Goal: Task Accomplishment & Management: Use online tool/utility

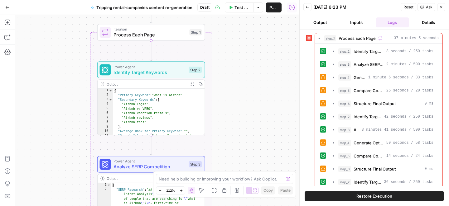
click at [49, 110] on div "Workflow Set Inputs Inputs Loop Iteration Process Each Page Step 1 Power Agent …" at bounding box center [157, 110] width 284 height 191
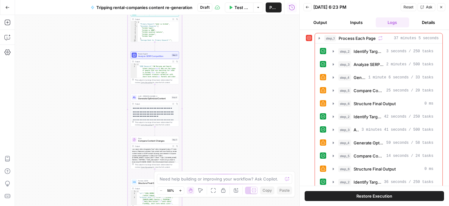
click at [327, 22] on button "Output" at bounding box center [320, 22] width 34 height 10
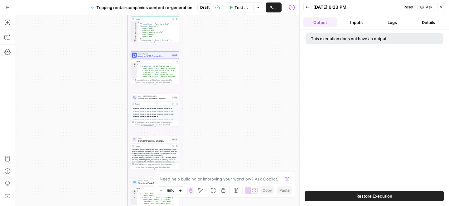
click at [393, 24] on button "Logs" at bounding box center [393, 22] width 34 height 10
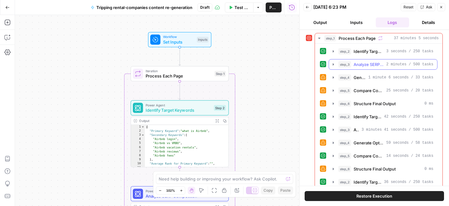
click at [365, 65] on span "Analyze SERP Competition" at bounding box center [368, 64] width 30 height 6
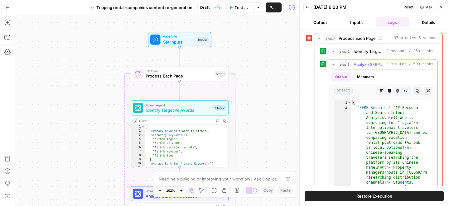
click at [369, 64] on span "Analyze SERP Competition" at bounding box center [368, 64] width 30 height 6
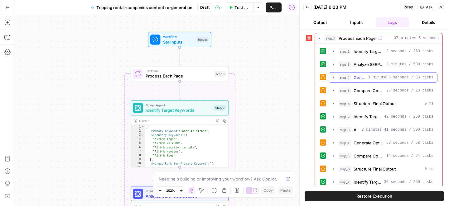
click at [362, 79] on div "step_4 Generate Optimized Content 1 minute 6 seconds / 33 tasks" at bounding box center [385, 77] width 95 height 6
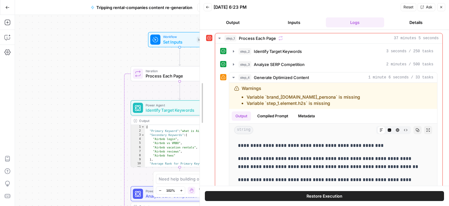
drag, startPoint x: 299, startPoint y: 104, endPoint x: 137, endPoint y: 95, distance: 162.0
click at [137, 95] on body "HomeToGo Group New Home Browse Insights Opportunities Your Data Recent Grids Wr…" at bounding box center [224, 103] width 449 height 206
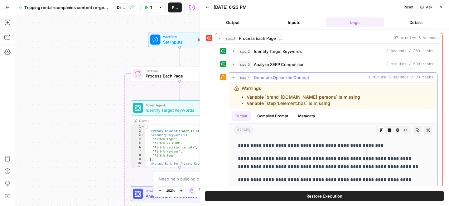
click at [415, 130] on icon "button" at bounding box center [417, 130] width 4 height 4
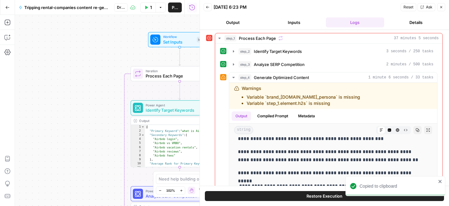
scroll to position [7, 0]
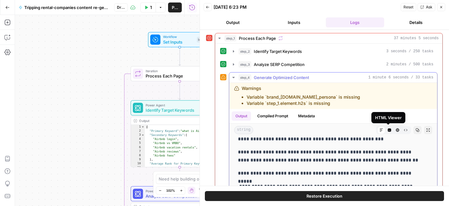
click at [396, 132] on icon "button" at bounding box center [397, 130] width 3 height 3
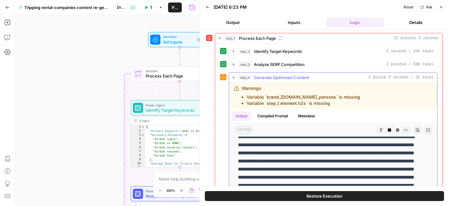
scroll to position [0, 0]
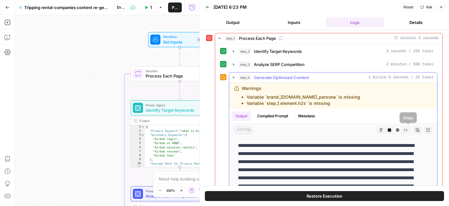
click at [416, 131] on icon "button" at bounding box center [417, 130] width 3 height 3
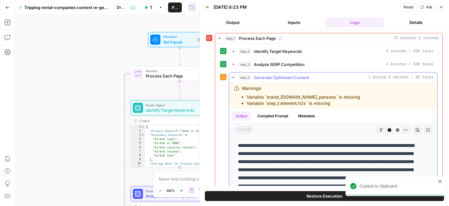
click at [404, 131] on icon "button" at bounding box center [405, 130] width 3 height 2
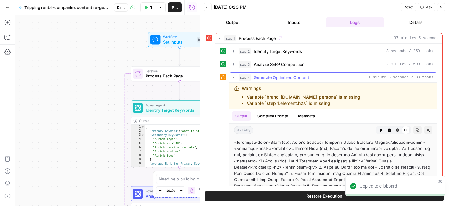
click at [379, 131] on icon "button" at bounding box center [381, 130] width 4 height 4
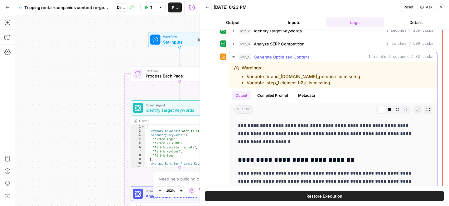
scroll to position [102, 0]
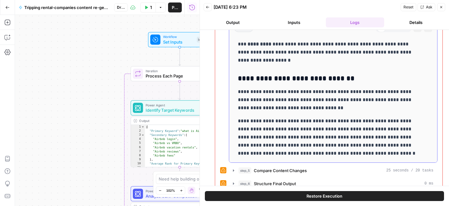
drag, startPoint x: 238, startPoint y: 145, endPoint x: 365, endPoint y: 155, distance: 127.6
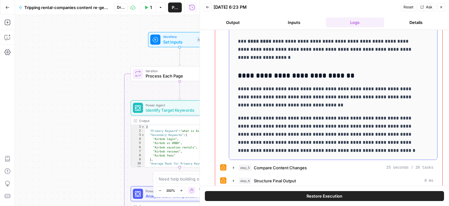
scroll to position [111, 0]
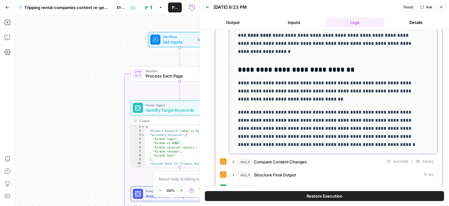
copy div "**********"
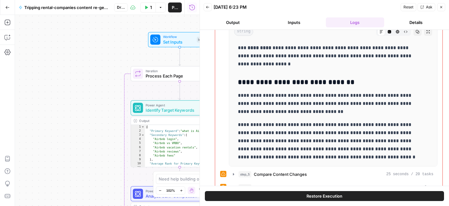
scroll to position [96, 0]
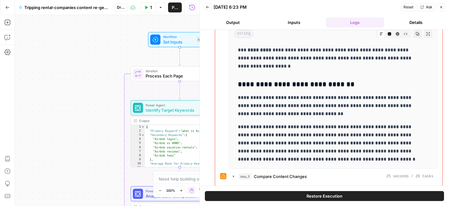
copy div "**********"
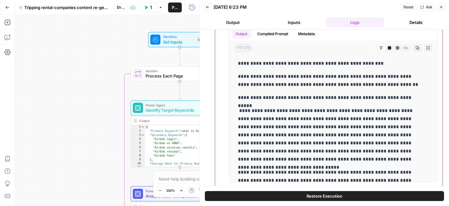
scroll to position [82, 0]
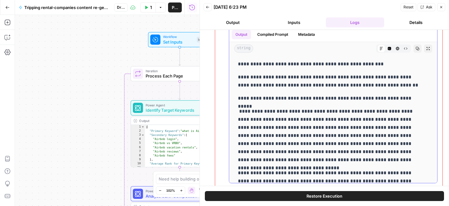
click at [388, 49] on icon "button" at bounding box center [389, 48] width 3 height 3
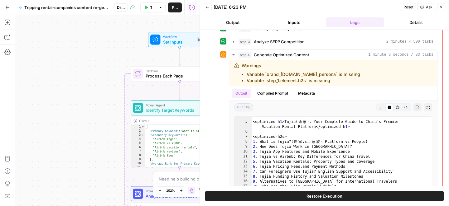
scroll to position [32, 0]
